Goal: Navigation & Orientation: Find specific page/section

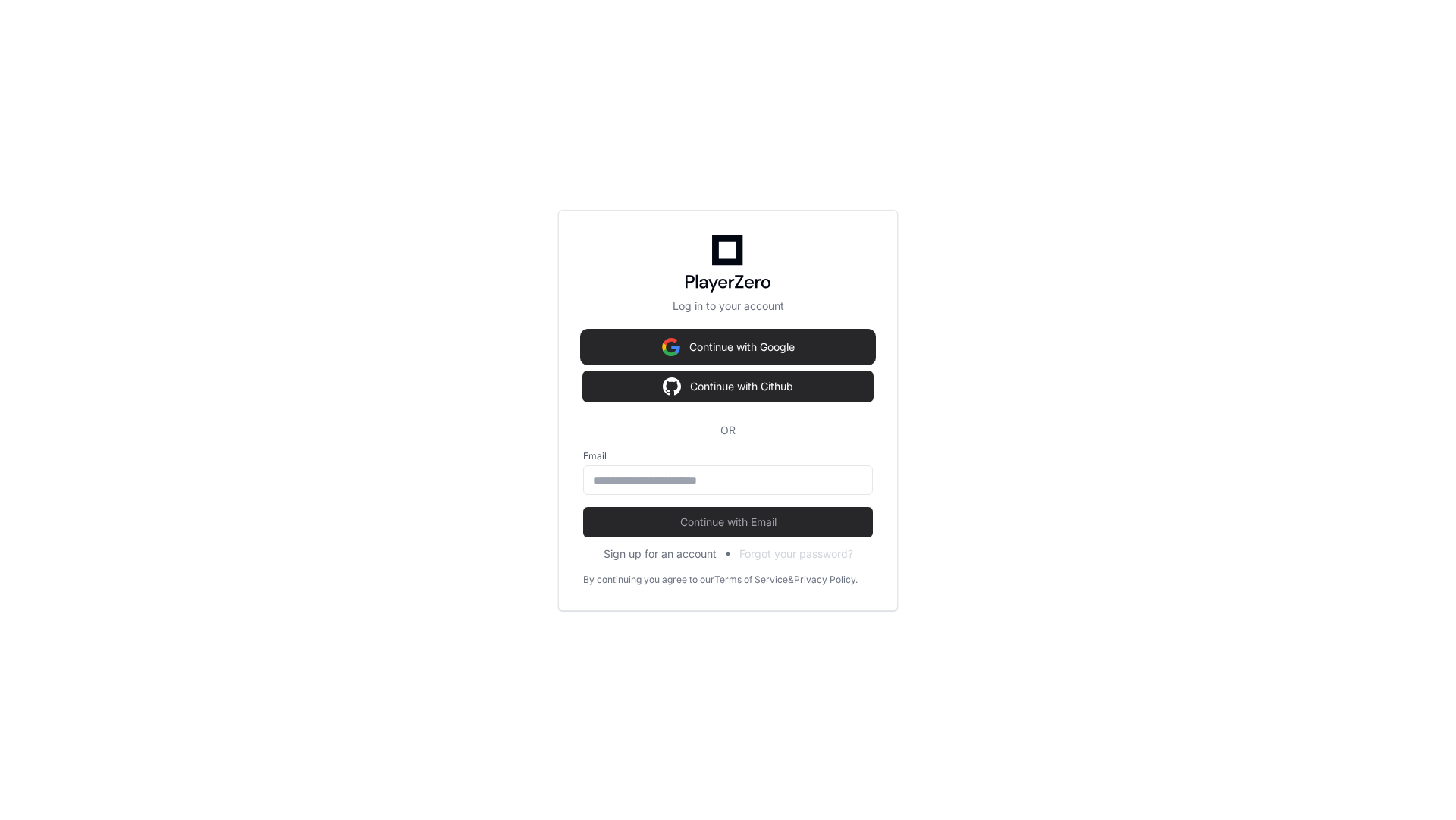
click at [689, 352] on button "Continue with Google" at bounding box center [728, 347] width 290 height 31
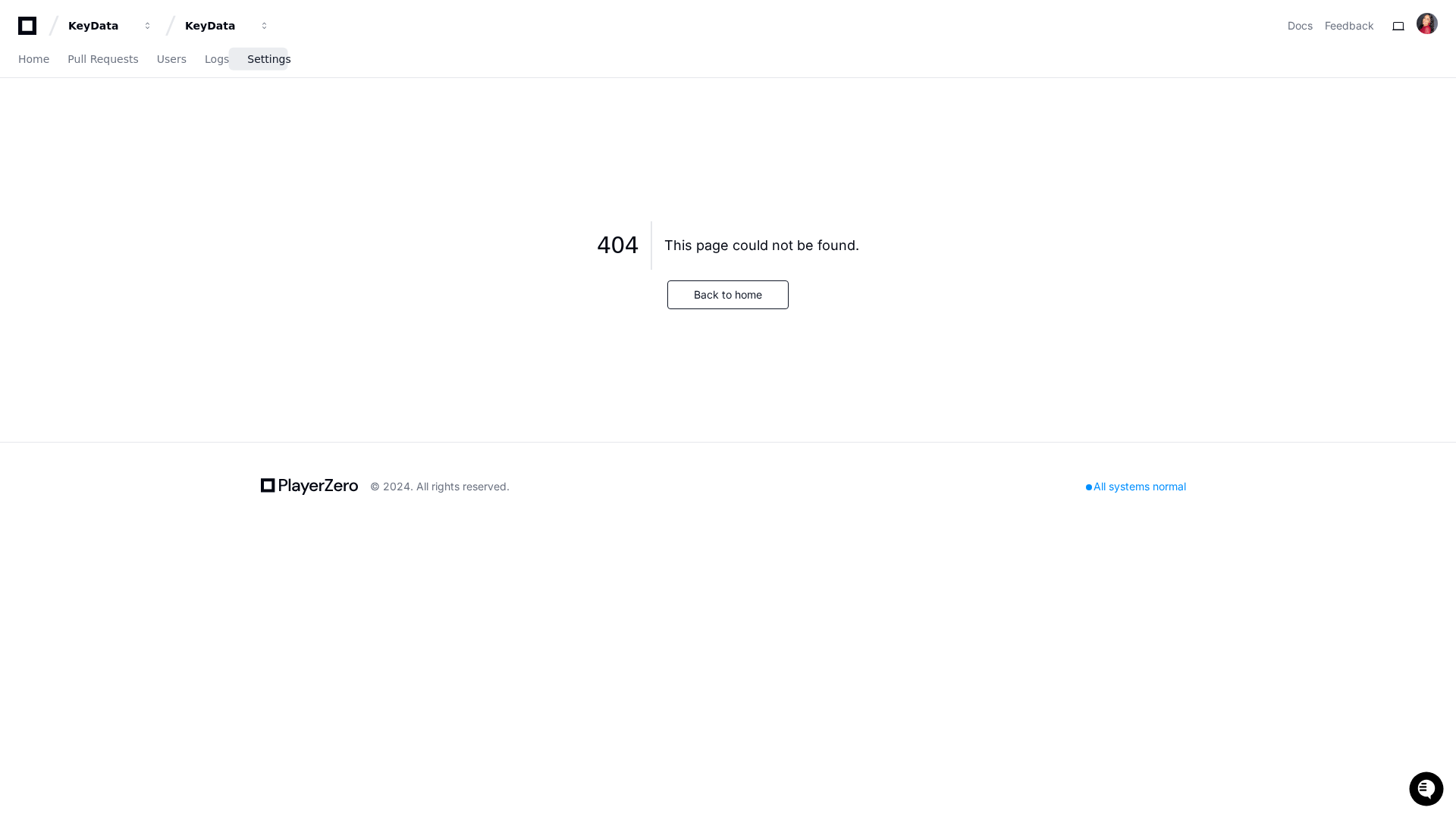
click at [254, 63] on span "Settings" at bounding box center [269, 59] width 44 height 9
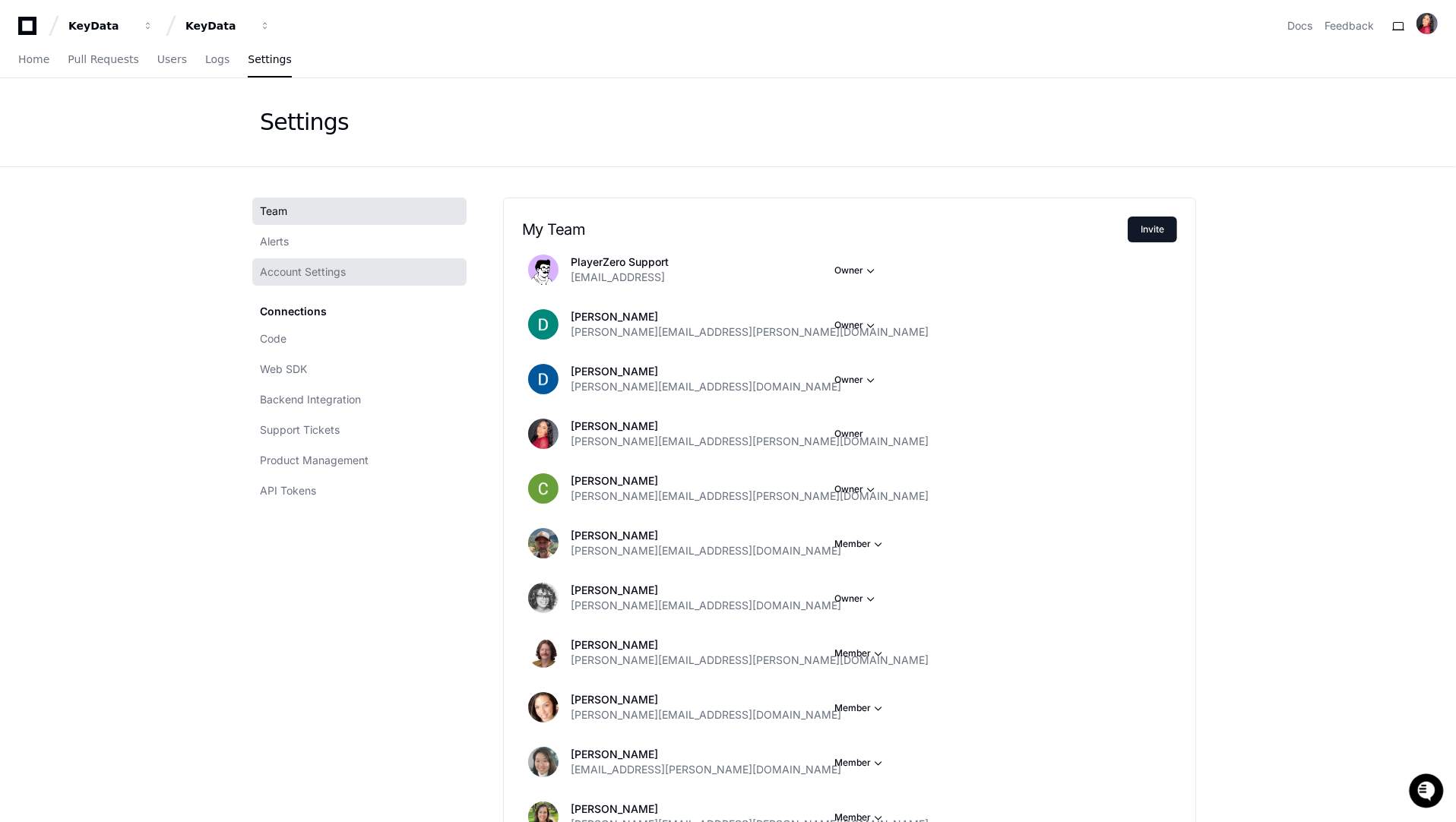
click at [332, 277] on span "Account Settings" at bounding box center [303, 271] width 85 height 15
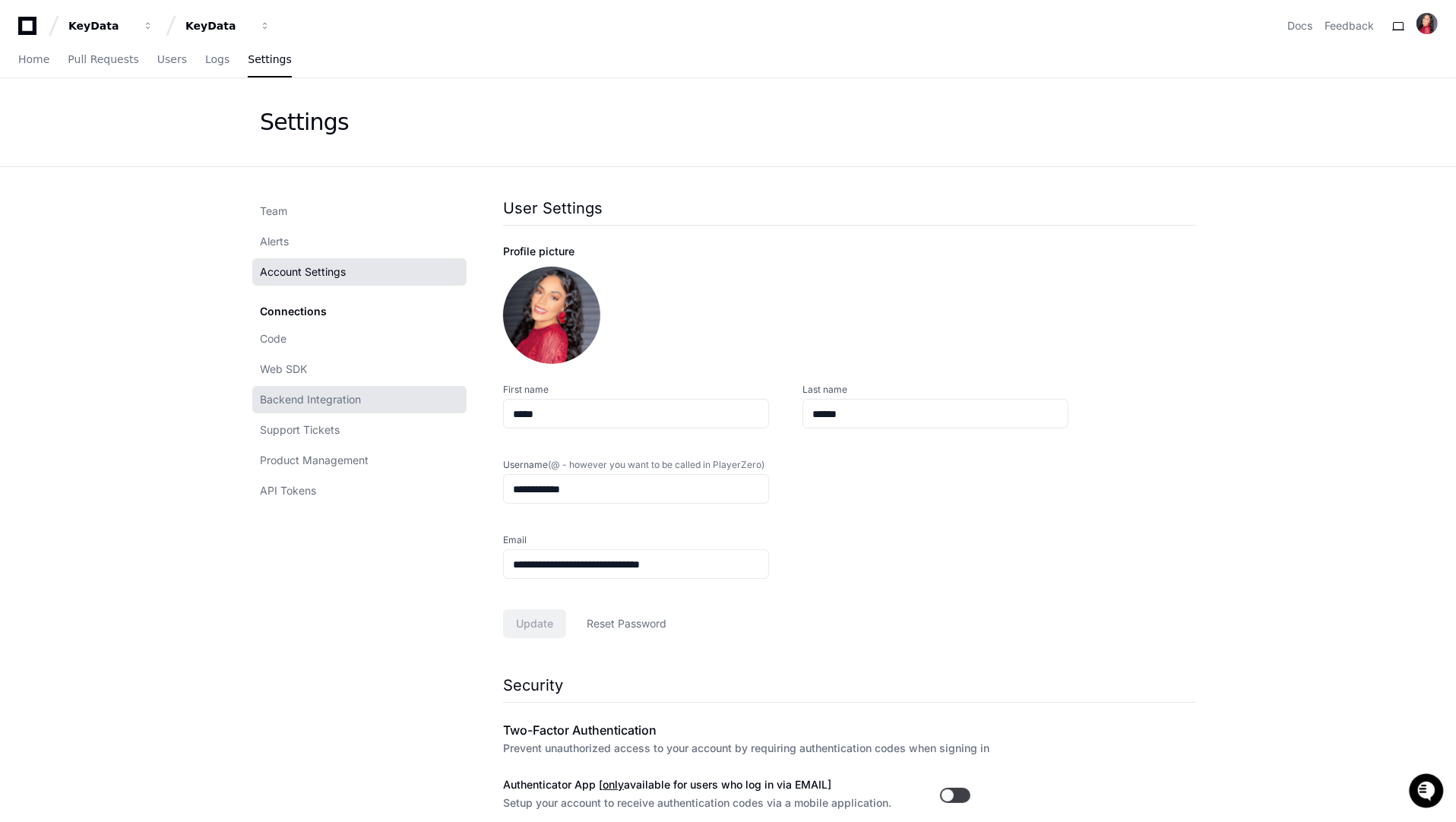
click at [346, 401] on span "Backend Integration" at bounding box center [311, 400] width 101 height 15
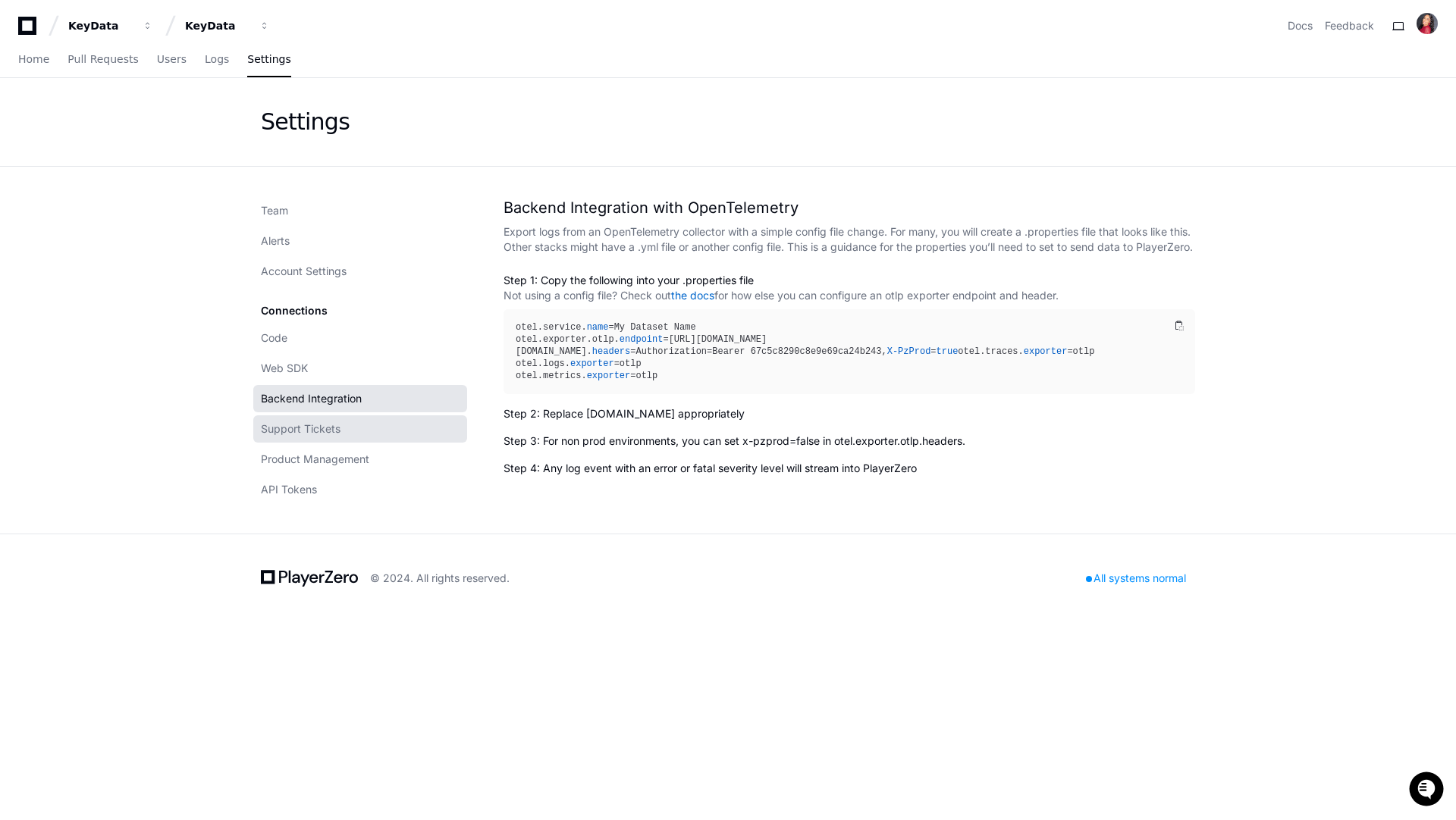
click at [325, 427] on span "Support Tickets" at bounding box center [301, 428] width 79 height 15
